Goal: Task Accomplishment & Management: Manage account settings

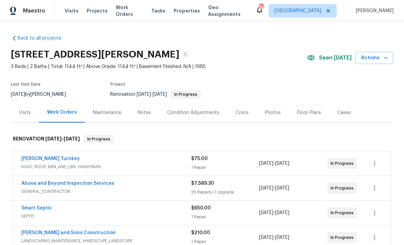
scroll to position [0, 0]
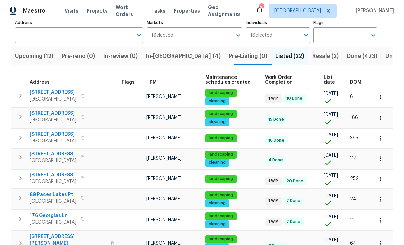
scroll to position [49, 0]
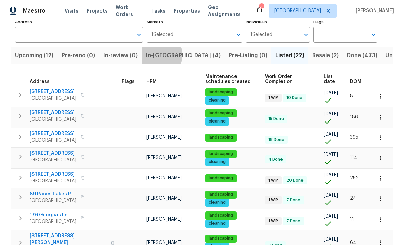
click at [162, 56] on span "In-reno (4)" at bounding box center [183, 55] width 75 height 9
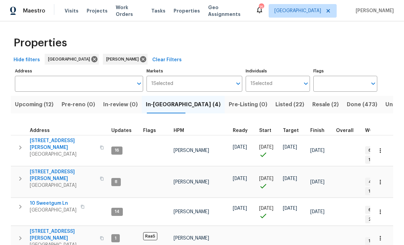
click at [47, 168] on span "[STREET_ADDRESS][PERSON_NAME]" at bounding box center [63, 175] width 66 height 14
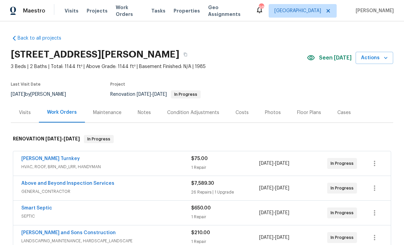
click at [44, 184] on link "Above and Beyond Inspection Services" at bounding box center [67, 183] width 93 height 5
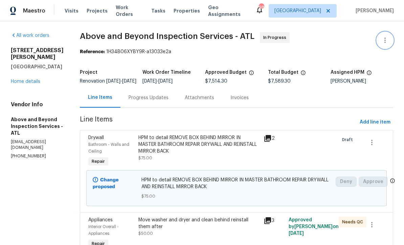
click at [390, 39] on button "button" at bounding box center [385, 40] width 16 height 16
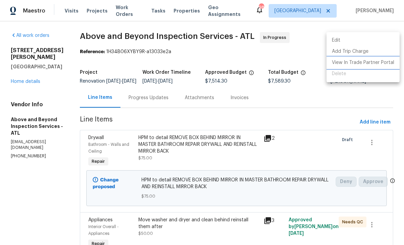
click at [380, 65] on li "View In Trade Partner Portal" at bounding box center [362, 62] width 73 height 11
click at [253, 60] on div at bounding box center [202, 122] width 404 height 245
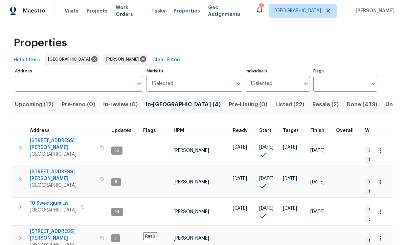
click at [275, 104] on span "Listed (22)" at bounding box center [289, 104] width 29 height 9
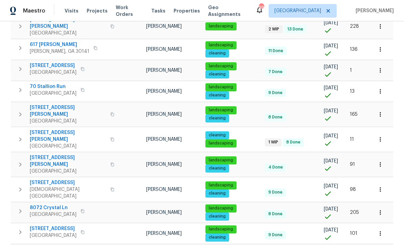
scroll to position [353, 0]
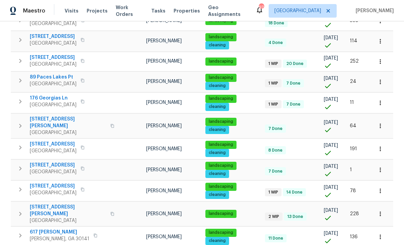
scroll to position [166, 0]
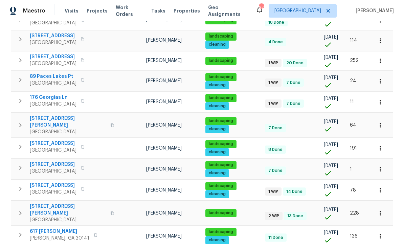
click at [44, 97] on span "176 Georgias Ln" at bounding box center [53, 97] width 47 height 7
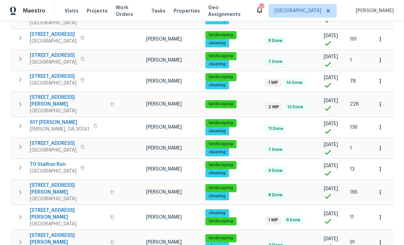
scroll to position [284, 0]
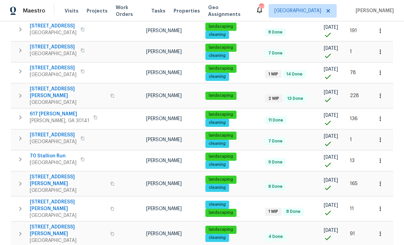
click at [44, 153] on span "70 Stallion Run" at bounding box center [53, 156] width 47 height 7
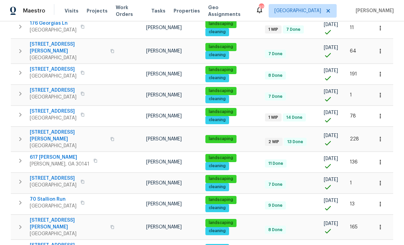
scroll to position [240, 0]
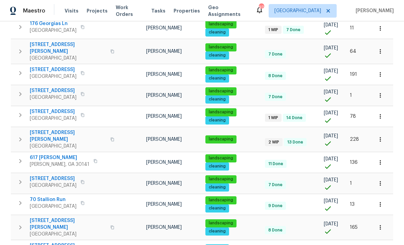
click at [47, 129] on span "17 Cedars Glen Pl" at bounding box center [68, 136] width 76 height 14
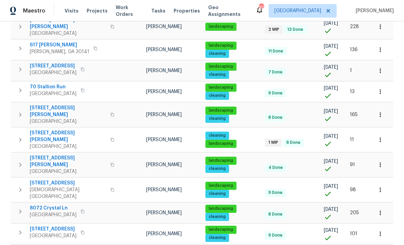
scroll to position [19, 0]
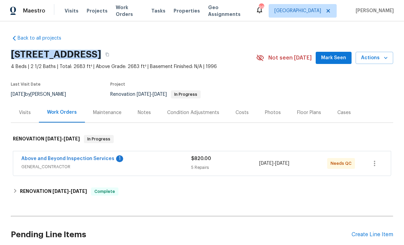
click at [65, 157] on link "Above and Beyond Inspection Services" at bounding box center [67, 158] width 93 height 5
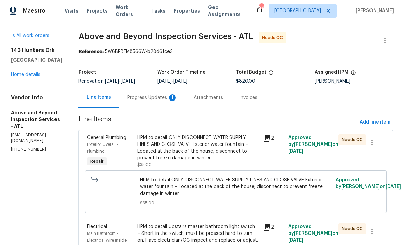
click at [169, 101] on div "Progress Updates 1" at bounding box center [152, 97] width 50 height 7
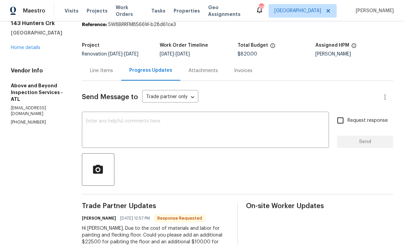
scroll to position [25, 0]
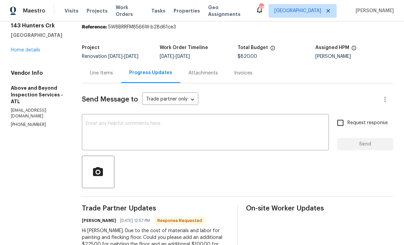
click at [113, 76] on div "Line Items" at bounding box center [101, 73] width 23 height 7
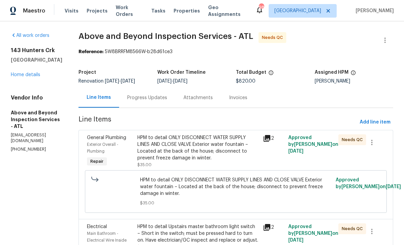
click at [166, 101] on div "Progress Updates" at bounding box center [147, 97] width 40 height 7
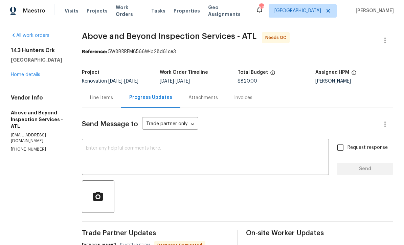
click at [113, 100] on div "Line Items" at bounding box center [101, 97] width 23 height 7
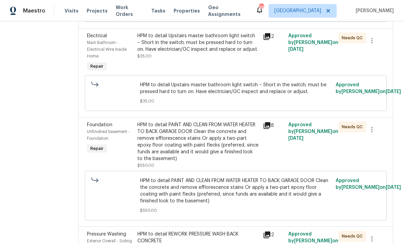
scroll to position [192, 0]
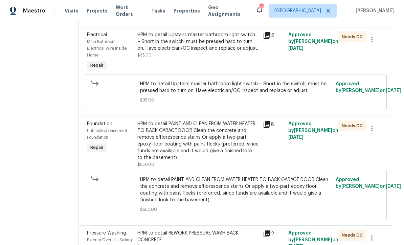
click at [188, 152] on div "HPM to detail PAINT AND CLEAN FROM WATER HEATER TO BACK GARAGE DOOR Clean the c…" at bounding box center [198, 140] width 122 height 41
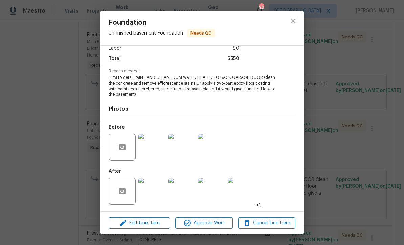
scroll to position [51, 0]
click at [151, 195] on img at bounding box center [151, 191] width 27 height 27
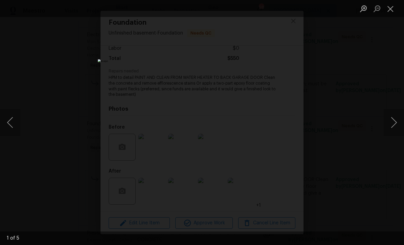
click at [395, 127] on button "Next image" at bounding box center [394, 122] width 20 height 27
click at [397, 122] on button "Next image" at bounding box center [394, 122] width 20 height 27
click at [395, 121] on button "Next image" at bounding box center [394, 122] width 20 height 27
click at [395, 122] on button "Next image" at bounding box center [394, 122] width 20 height 27
click at [395, 121] on button "Next image" at bounding box center [394, 122] width 20 height 27
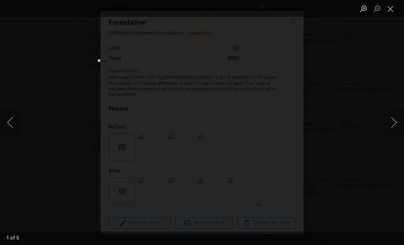
click at [396, 120] on button "Next image" at bounding box center [394, 122] width 20 height 27
click at [395, 120] on button "Next image" at bounding box center [394, 122] width 20 height 27
click at [395, 121] on button "Next image" at bounding box center [394, 122] width 20 height 27
click at [392, 10] on button "Close lightbox" at bounding box center [391, 9] width 14 height 12
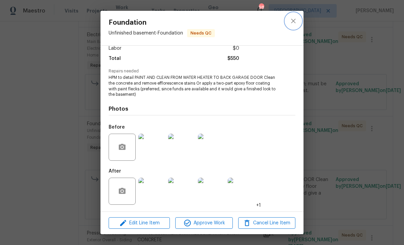
click at [291, 23] on icon "close" at bounding box center [293, 21] width 4 height 4
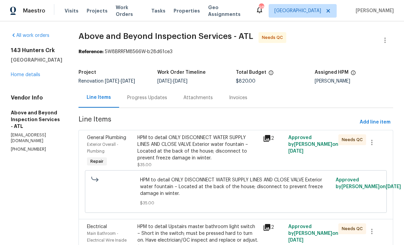
scroll to position [0, 0]
click at [166, 101] on div "Progress Updates" at bounding box center [147, 97] width 40 height 7
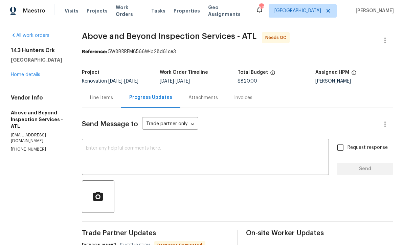
click at [111, 152] on textarea at bounding box center [205, 158] width 239 height 24
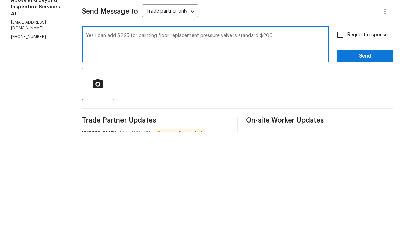
type textarea "Yes I can add $225 for painting floor replacement pressure valve is standard $2…"
click at [340, 140] on input "Request response" at bounding box center [340, 147] width 14 height 14
checkbox input "true"
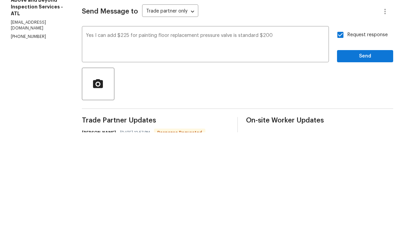
scroll to position [22, 0]
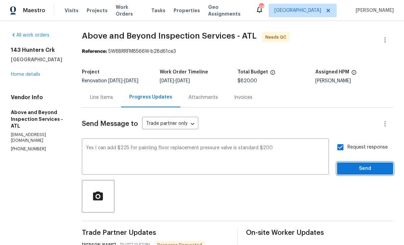
click at [363, 165] on span "Send" at bounding box center [364, 169] width 45 height 8
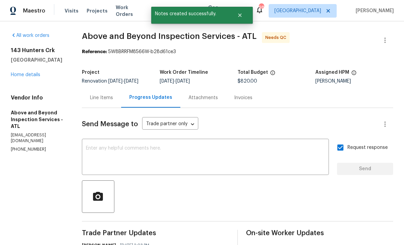
scroll to position [0, 0]
click at [23, 75] on link "Home details" at bounding box center [25, 74] width 29 height 5
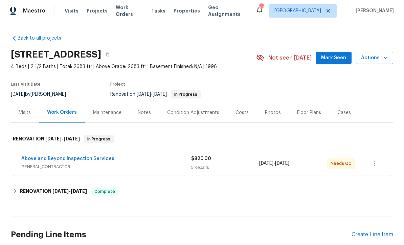
click at [217, 77] on section "143 Hunters Crk, Dallas, GA 30157 4 Beds | 2 1/2 Baths | Total: 2683 ft² | Abov…" at bounding box center [202, 74] width 382 height 57
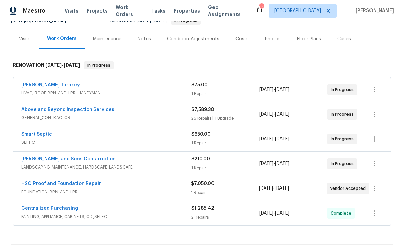
scroll to position [73, 0]
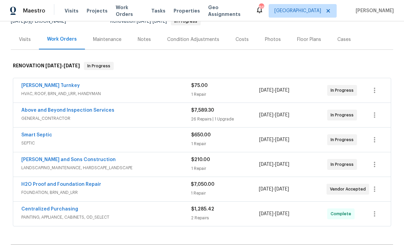
click at [47, 111] on link "Above and Beyond Inspection Services" at bounding box center [67, 110] width 93 height 5
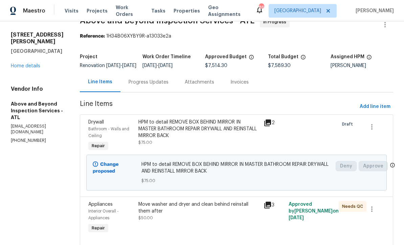
scroll to position [16, 0]
click at [168, 85] on div "Progress Updates" at bounding box center [149, 81] width 40 height 7
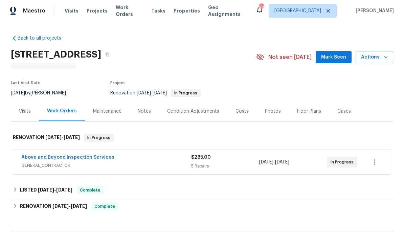
click at [56, 158] on link "Above and Beyond Inspection Services" at bounding box center [67, 157] width 93 height 5
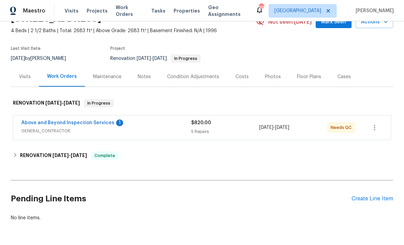
scroll to position [36, 0]
click at [59, 123] on link "Above and Beyond Inspection Services" at bounding box center [67, 123] width 93 height 5
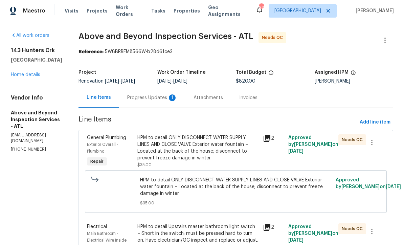
click at [163, 99] on div "Progress Updates 1" at bounding box center [152, 97] width 50 height 7
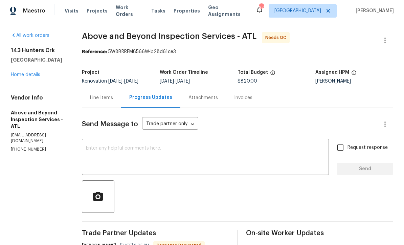
click at [113, 101] on div "Line Items" at bounding box center [101, 97] width 23 height 7
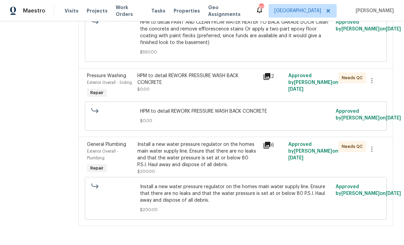
scroll to position [359, 0]
click at [191, 168] on div "Install a new water pressure regulator on the homes main water supply line. Ens…" at bounding box center [198, 154] width 122 height 27
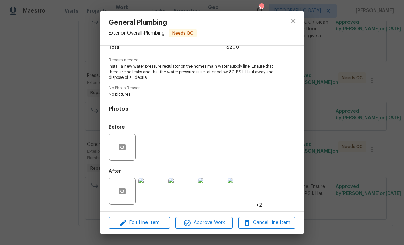
scroll to position [62, 0]
click at [153, 193] on img at bounding box center [151, 191] width 27 height 27
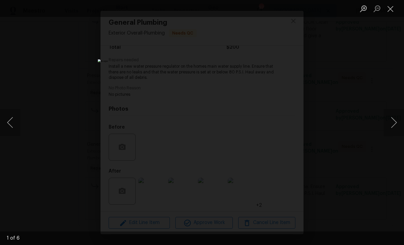
click at [395, 120] on button "Next image" at bounding box center [394, 122] width 20 height 27
click at [396, 118] on button "Next image" at bounding box center [394, 122] width 20 height 27
click at [392, 119] on button "Next image" at bounding box center [394, 122] width 20 height 27
click at [395, 121] on button "Next image" at bounding box center [394, 122] width 20 height 27
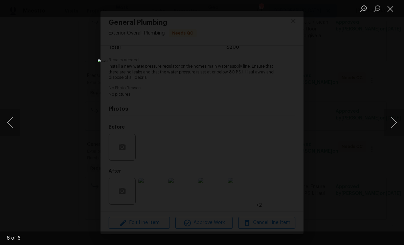
click at [396, 118] on button "Next image" at bounding box center [394, 122] width 20 height 27
click at [395, 121] on button "Next image" at bounding box center [394, 122] width 20 height 27
click at [395, 119] on button "Next image" at bounding box center [394, 122] width 20 height 27
click at [392, 11] on button "Close lightbox" at bounding box center [391, 9] width 14 height 12
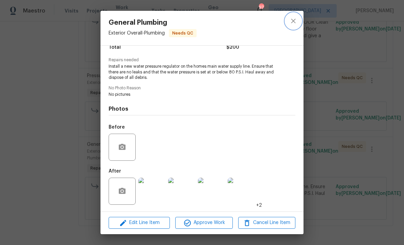
click at [297, 21] on icon "close" at bounding box center [293, 21] width 8 height 8
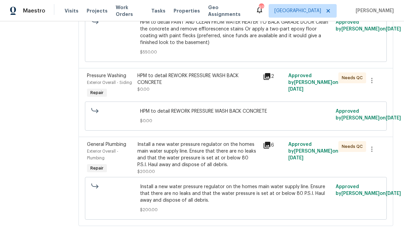
scroll to position [359, 0]
click at [177, 90] on div "HPM to detail REWORK PRESSURE WASH BACK CONCRETE $0.00" at bounding box center [198, 82] width 122 height 20
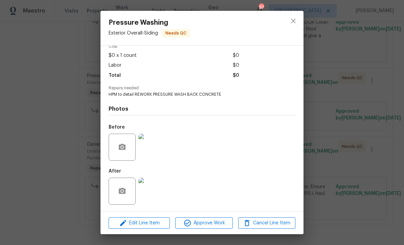
scroll to position [35, 0]
click at [150, 194] on img at bounding box center [151, 191] width 27 height 27
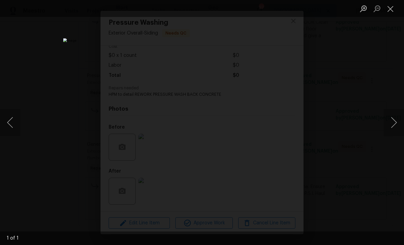
click at [395, 120] on button "Next image" at bounding box center [394, 122] width 20 height 27
click at [391, 10] on button "Close lightbox" at bounding box center [391, 9] width 14 height 12
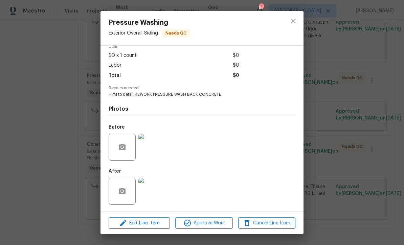
click at [152, 147] on img at bounding box center [151, 147] width 27 height 27
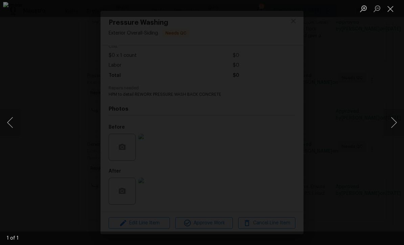
click at [393, 7] on button "Close lightbox" at bounding box center [391, 9] width 14 height 12
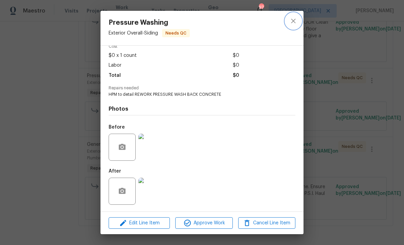
click at [294, 22] on icon "close" at bounding box center [293, 21] width 8 height 8
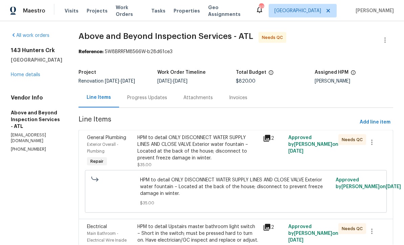
scroll to position [0, 0]
click at [18, 74] on link "Home details" at bounding box center [25, 74] width 29 height 5
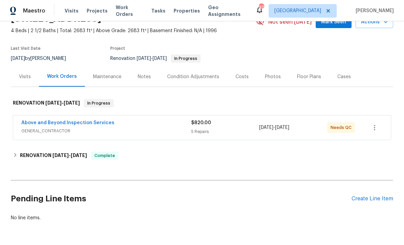
scroll to position [36, 0]
click at [56, 121] on link "Above and Beyond Inspection Services" at bounding box center [67, 123] width 93 height 5
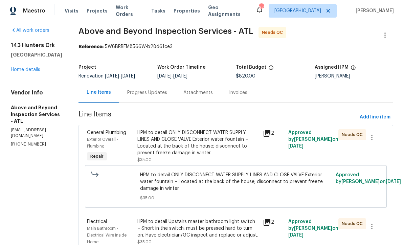
scroll to position [5, 0]
click at [159, 96] on div "Progress Updates" at bounding box center [147, 92] width 40 height 7
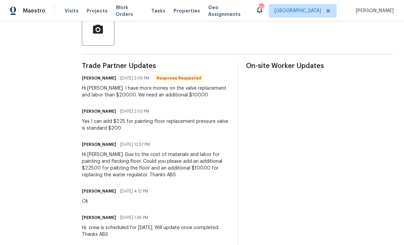
scroll to position [166, 0]
